Goal: Task Accomplishment & Management: Manage account settings

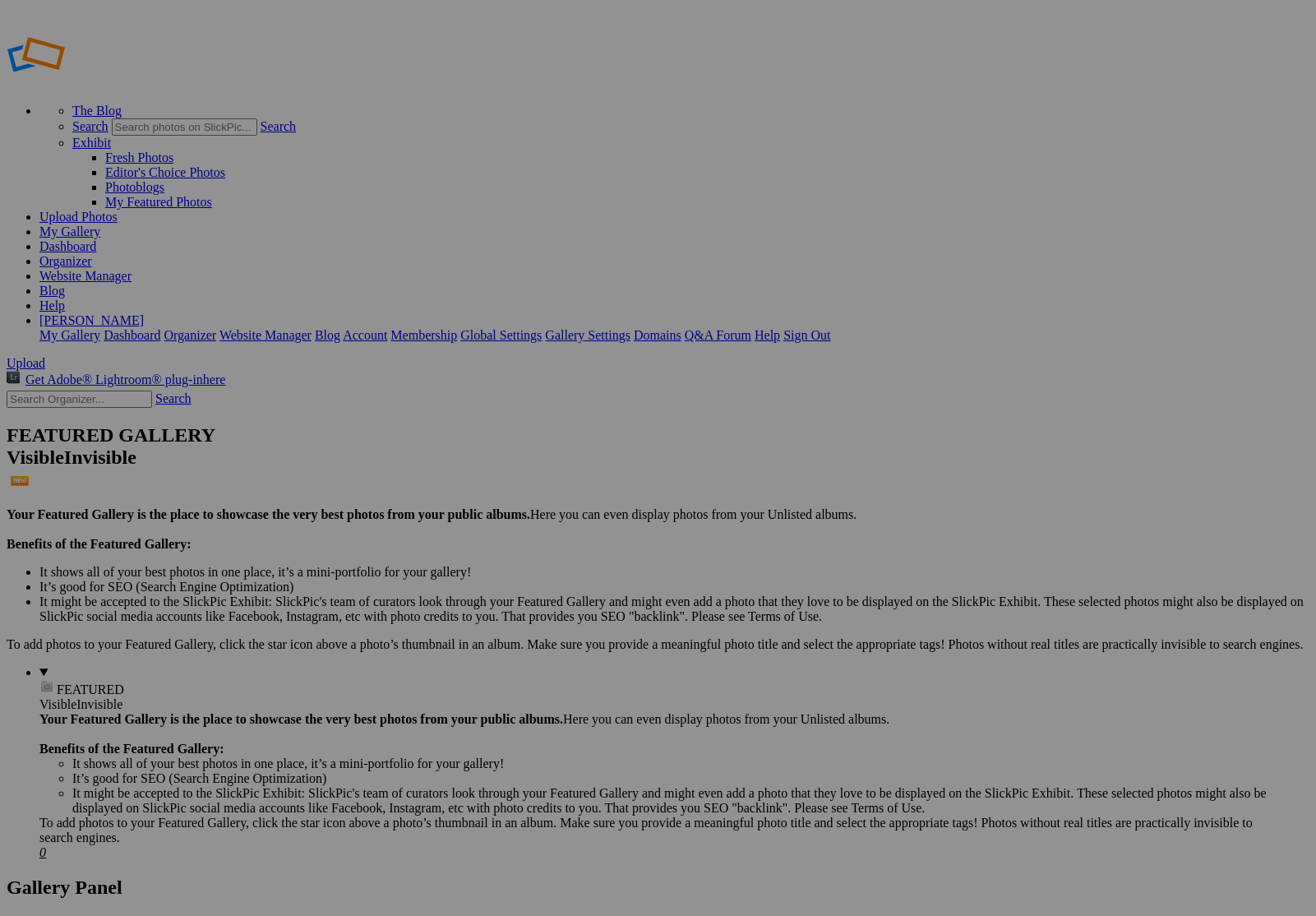
paste input "portfolio"
type input "Portfolio"
click at [512, 540] on span "Create" at bounding box center [494, 546] width 35 height 14
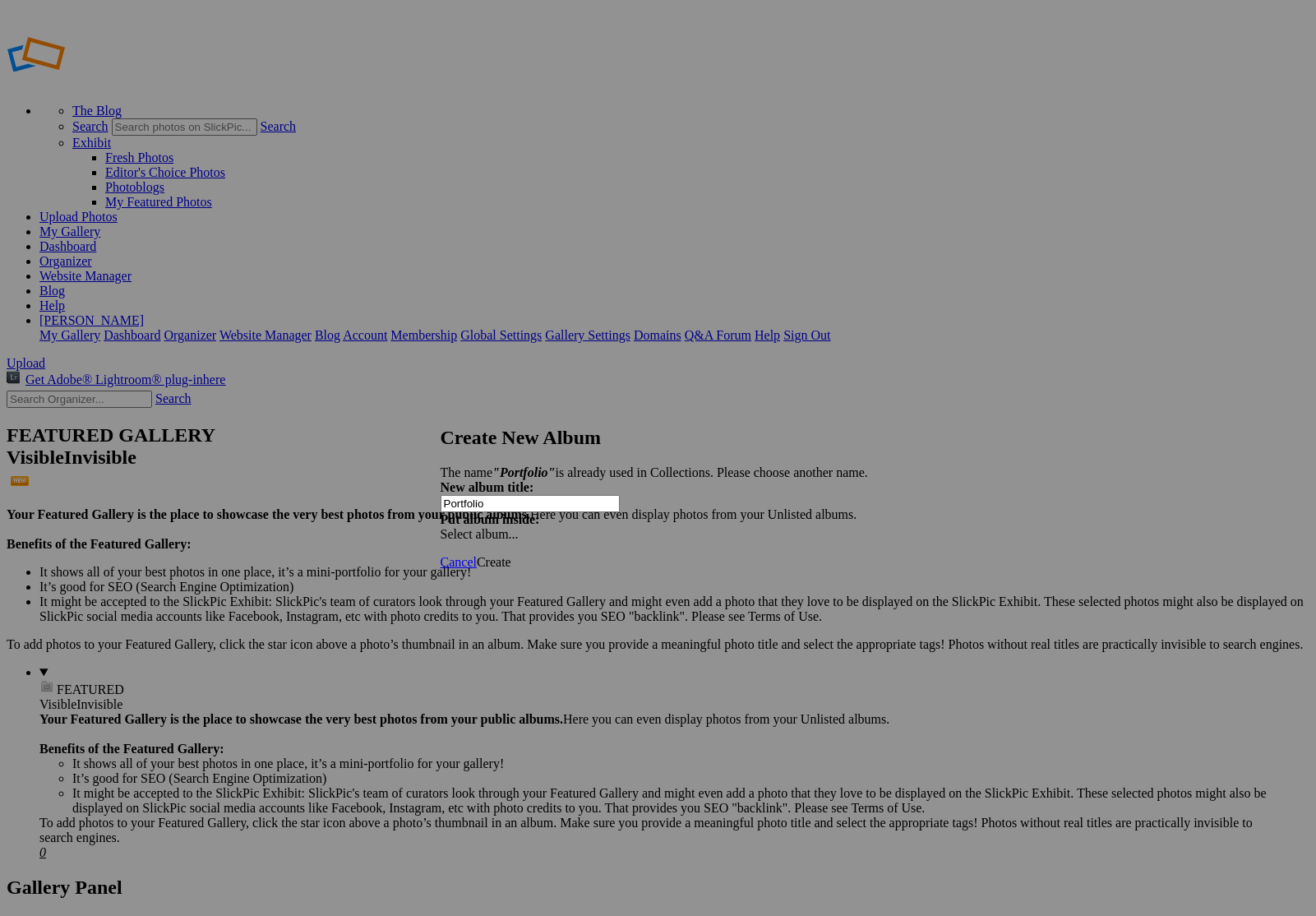
click at [477, 555] on span "Cancel" at bounding box center [459, 562] width 36 height 14
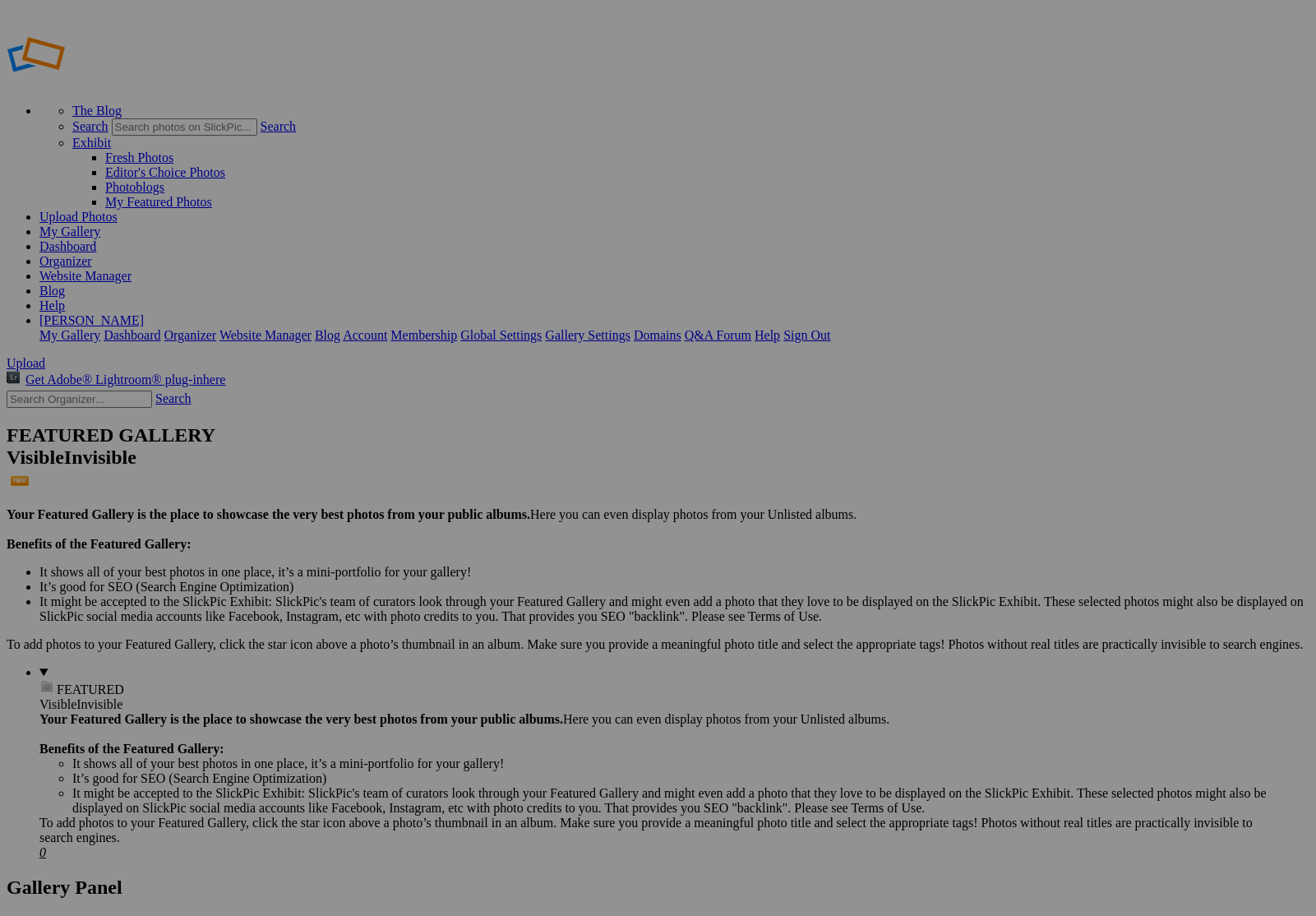
click at [100, 224] on link "My Gallery" at bounding box center [69, 231] width 61 height 14
